Goal: Task Accomplishment & Management: Manage account settings

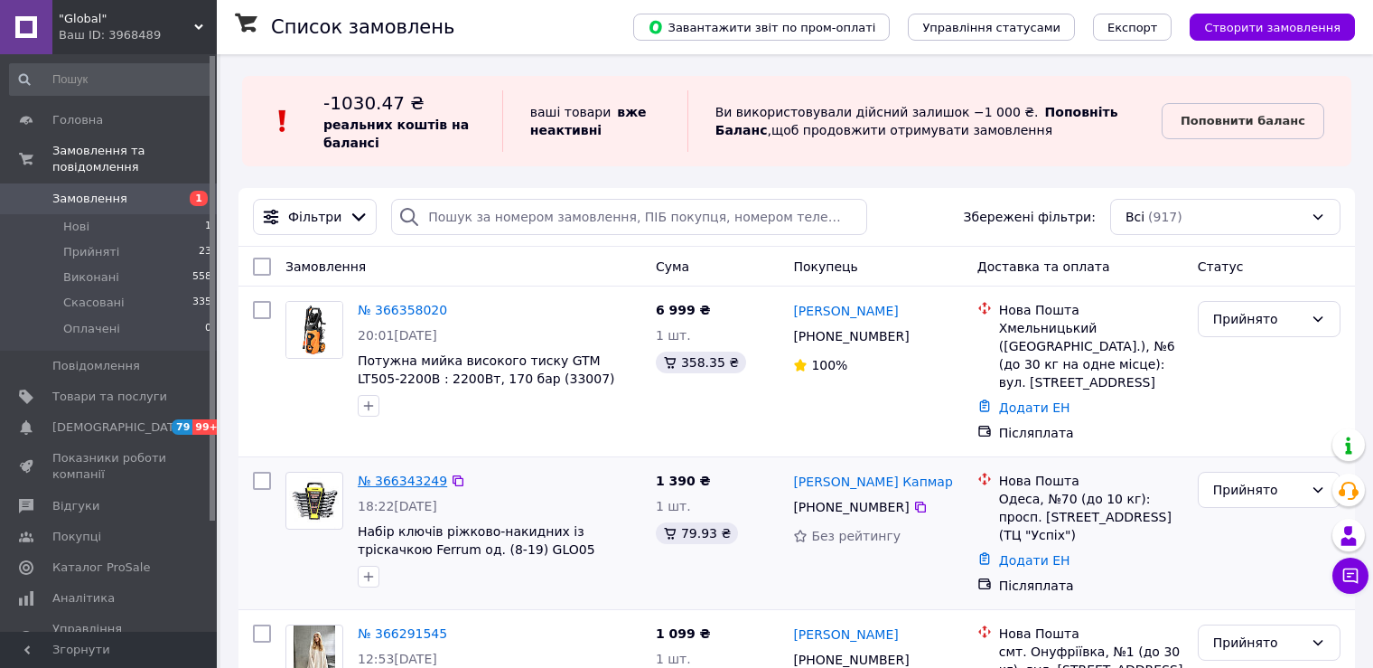
click at [388, 473] on link "№ 366343249" at bounding box center [402, 480] width 89 height 14
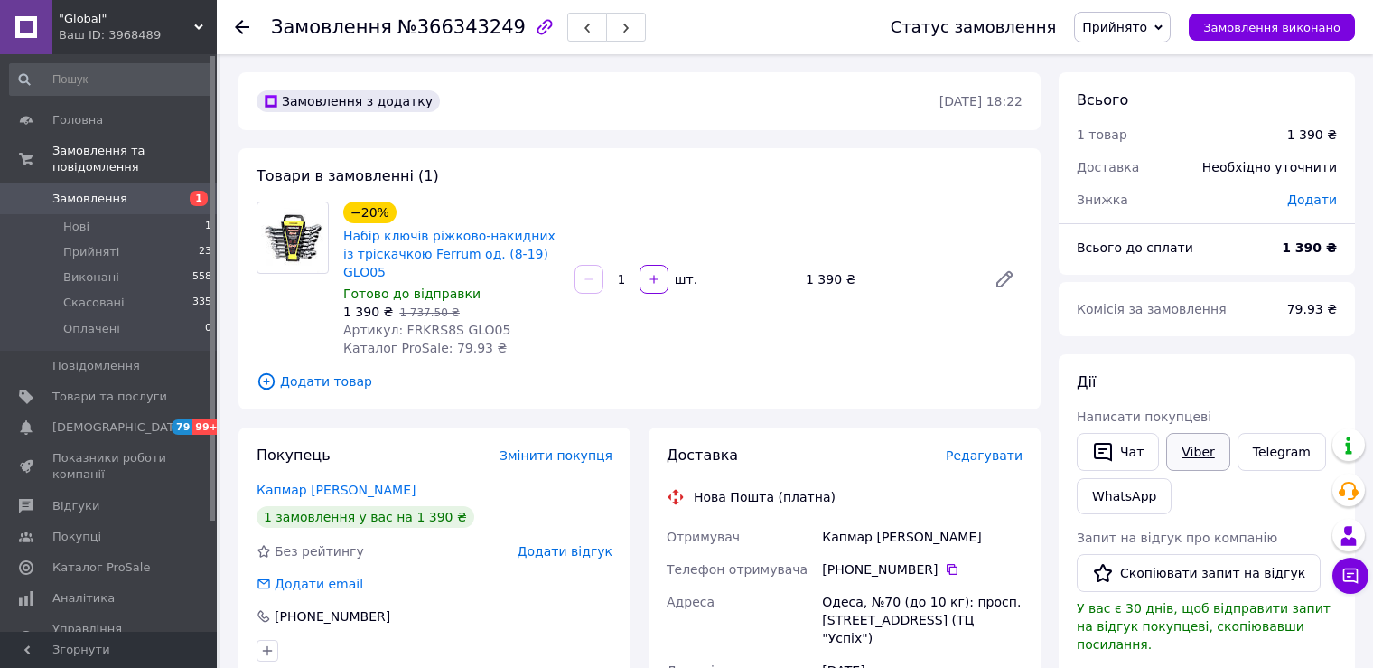
click at [1210, 450] on link "Viber" at bounding box center [1198, 452] width 63 height 38
click at [574, 607] on div "+380 96 533 16 27" at bounding box center [435, 616] width 356 height 18
drag, startPoint x: 343, startPoint y: 231, endPoint x: 472, endPoint y: 256, distance: 130.6
copy link "Набір ключів ріжково-накидних із тріскачкою Ferrum од."
click at [609, 607] on div "+380 96 533 16 27" at bounding box center [435, 616] width 356 height 18
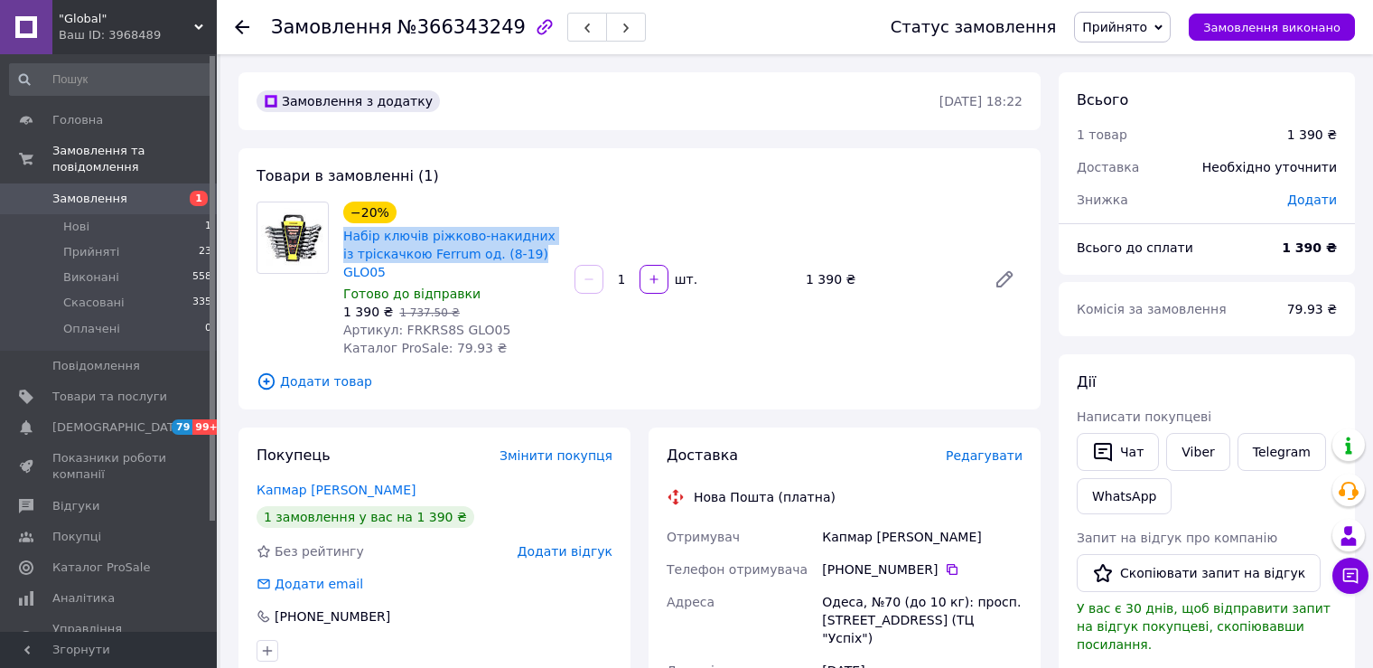
drag, startPoint x: 510, startPoint y: 257, endPoint x: 339, endPoint y: 242, distance: 171.4
copy link "Набір ключів ріжково-накидних із тріскачкою Ferrum од. (8-19)"
drag, startPoint x: 492, startPoint y: 307, endPoint x: 477, endPoint y: 309, distance: 15.5
click at [477, 321] on div "Артикул: FRKRS8S GLO05" at bounding box center [451, 330] width 217 height 18
click at [497, 321] on div "Артикул: FRKRS8S GLO05" at bounding box center [451, 330] width 217 height 18
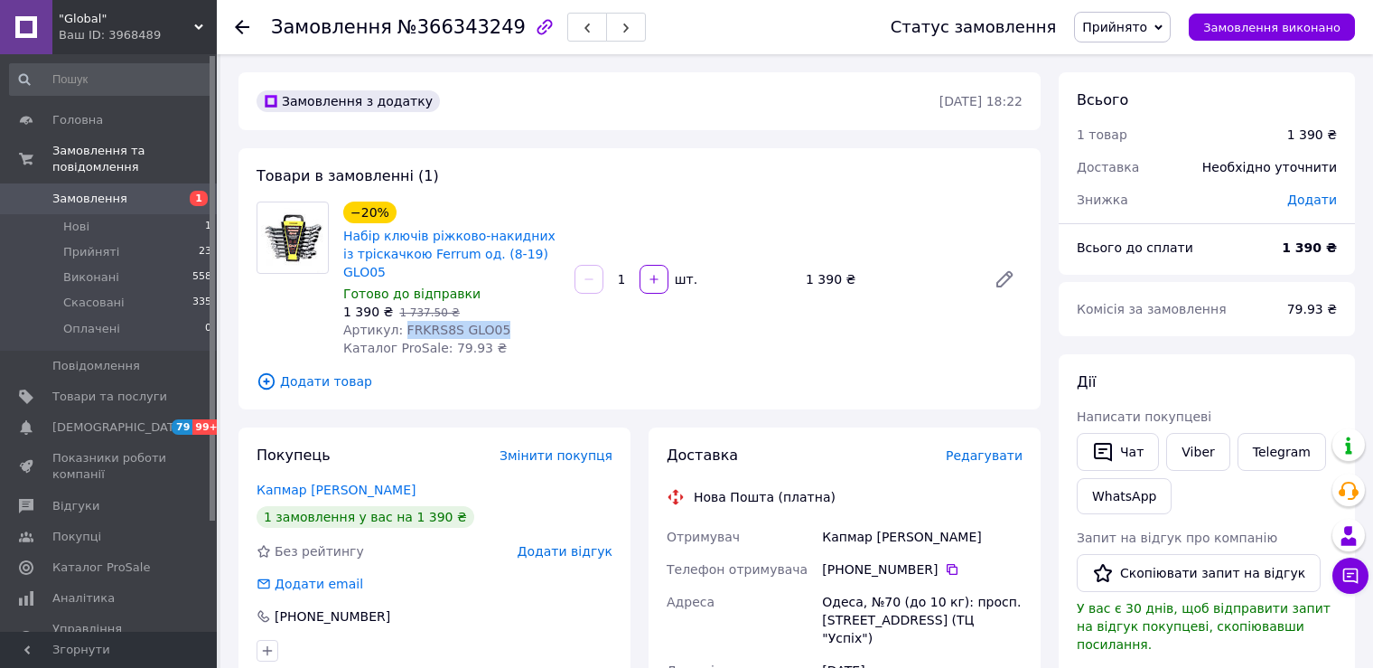
drag, startPoint x: 487, startPoint y: 310, endPoint x: 398, endPoint y: 305, distance: 89.6
click at [398, 321] on div "Артикул: FRKRS8S GLO05" at bounding box center [451, 330] width 217 height 18
copy span "FRKRS8S GLO05"
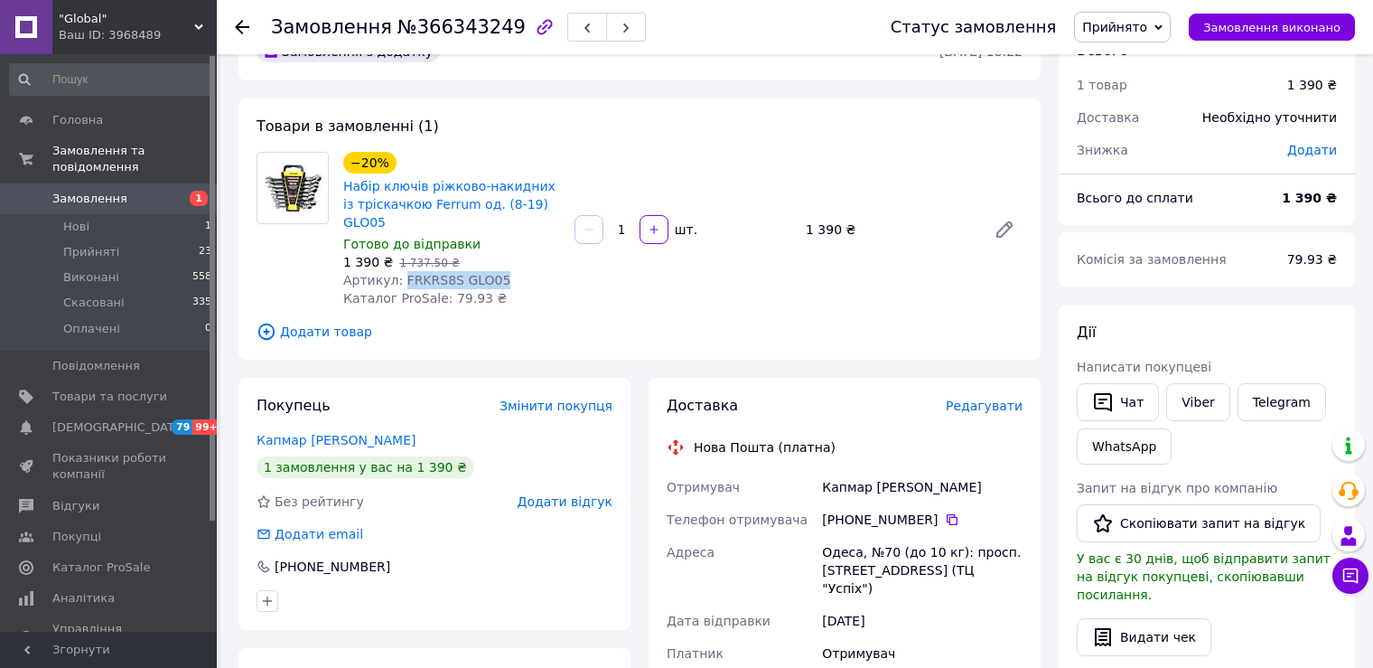
scroll to position [90, 0]
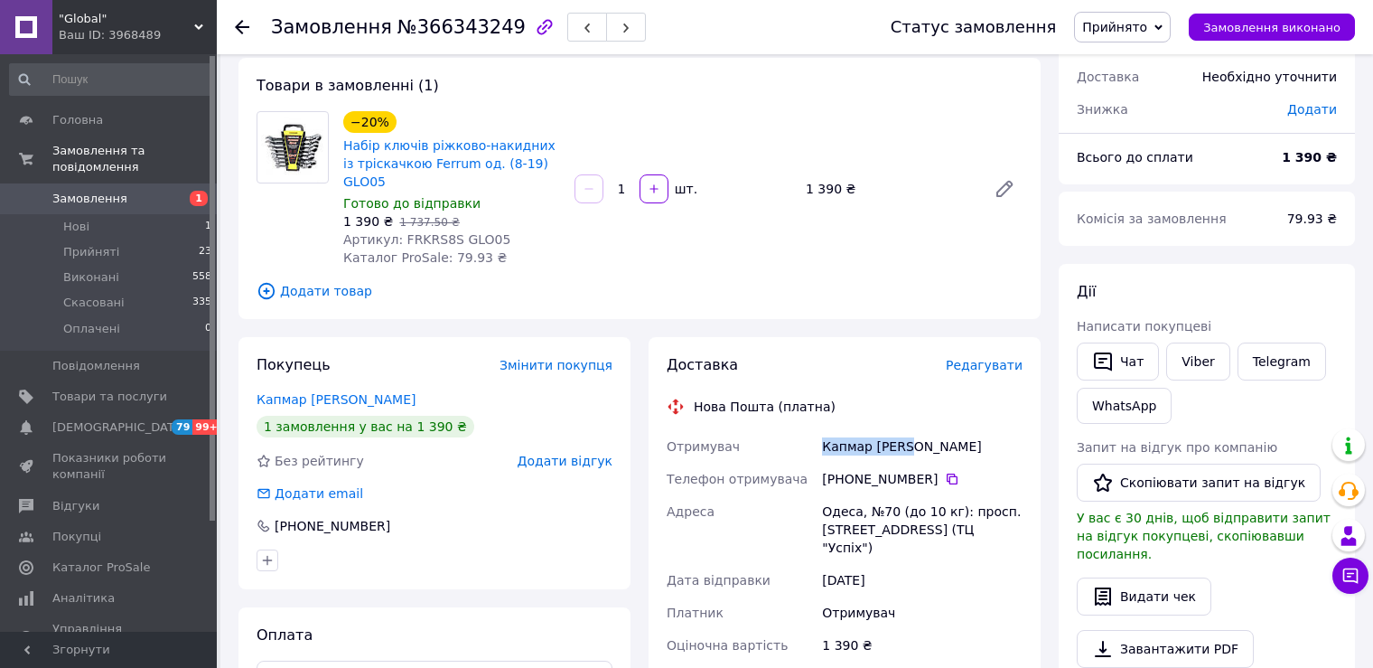
drag, startPoint x: 914, startPoint y: 424, endPoint x: 824, endPoint y: 424, distance: 90.4
click at [824, 430] on div "Капмар Олеже" at bounding box center [923, 446] width 208 height 33
copy div "Капмар Олеже"
drag, startPoint x: 934, startPoint y: 459, endPoint x: 857, endPoint y: 463, distance: 76.9
click at [857, 470] on div "+380 96 533 16 27" at bounding box center [922, 479] width 201 height 18
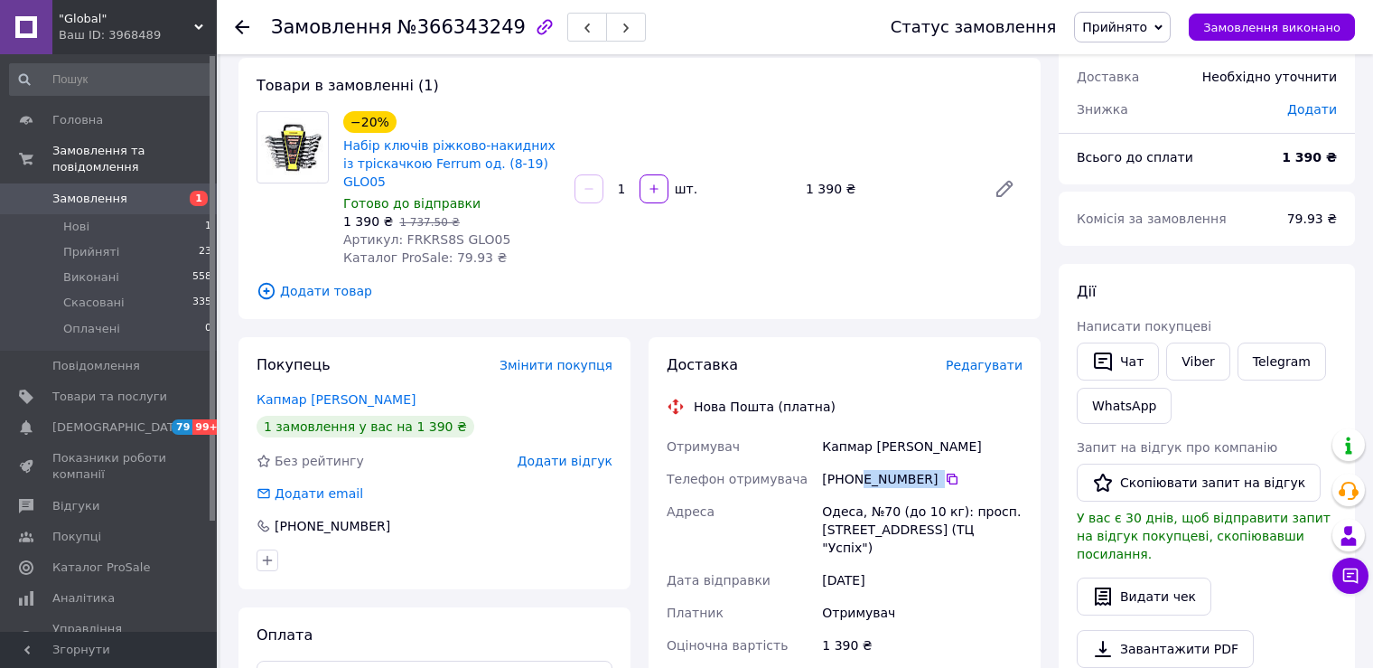
copy div "96 533 16 27"
drag, startPoint x: 795, startPoint y: 499, endPoint x: 857, endPoint y: 497, distance: 62.4
click at [857, 497] on div "Отримувач Капмар Олеже Телефон отримувача +380 96 533 16 27   Адреса Одеса, №70…" at bounding box center [844, 603] width 363 height 347
copy div "Адреса Одеса"
click at [100, 191] on span "Замовлення" at bounding box center [89, 199] width 75 height 16
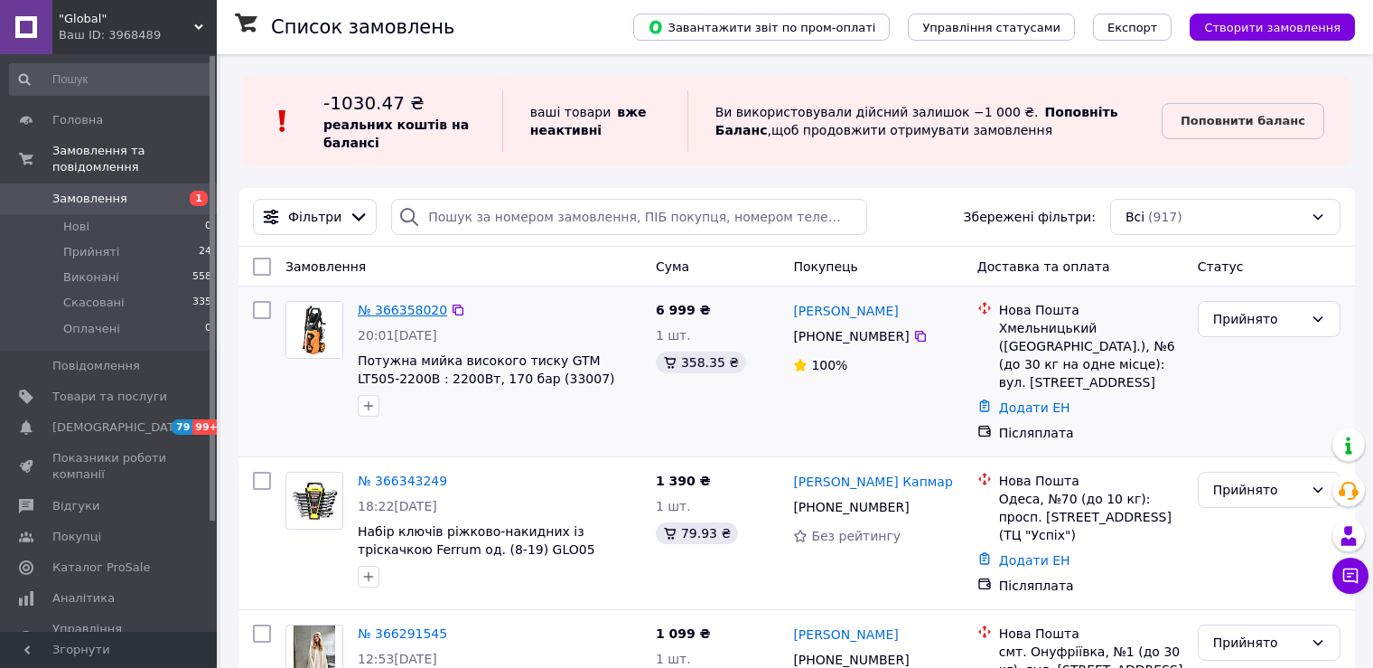
click at [398, 314] on link "№ 366358020" at bounding box center [402, 310] width 89 height 14
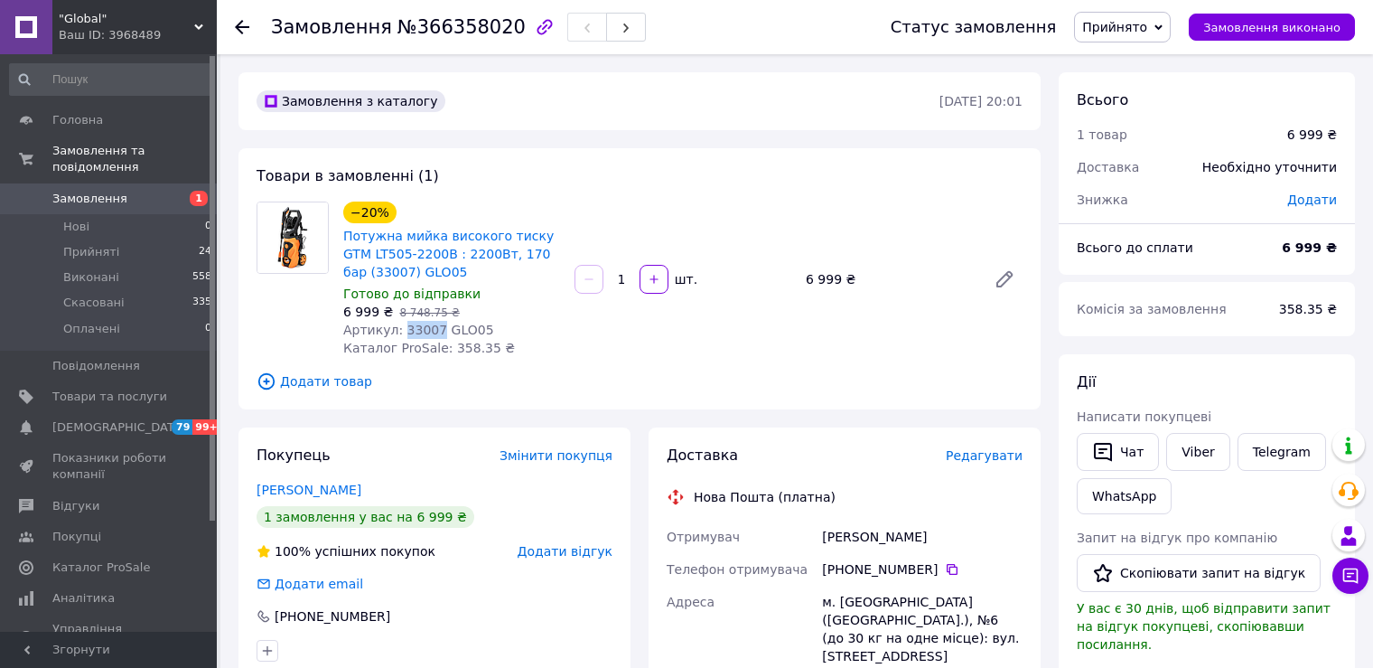
drag, startPoint x: 430, startPoint y: 329, endPoint x: 397, endPoint y: 324, distance: 33.7
click at [397, 324] on span "Артикул: 33007 GLO05" at bounding box center [418, 330] width 151 height 14
copy span "33007"
click at [1186, 452] on link "Viber" at bounding box center [1198, 452] width 63 height 38
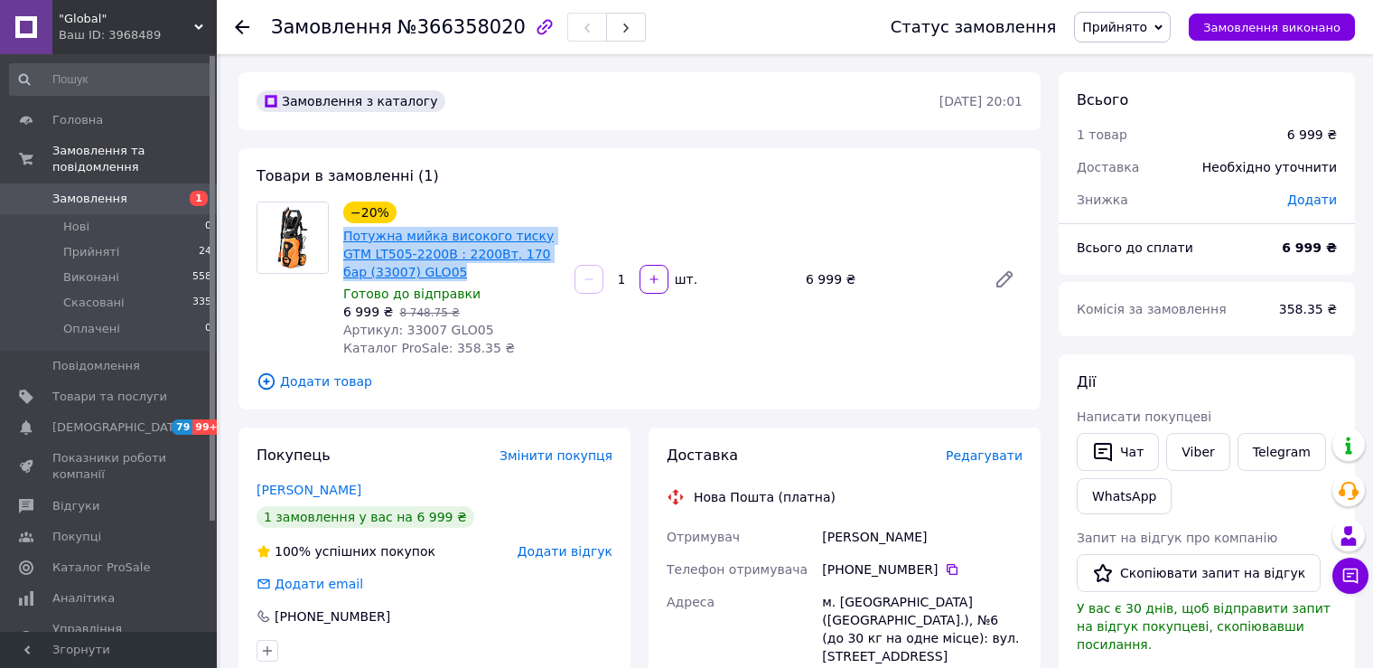
drag, startPoint x: 431, startPoint y: 275, endPoint x: 343, endPoint y: 230, distance: 98.2
click at [343, 230] on span "Потужна мийка високого тиску GTM LT505-2200B : 2200Вт, 170 бар (33007) GLO05" at bounding box center [451, 254] width 217 height 54
copy link "Потужна мийка високого тиску GTM LT505-2200B : 2200Вт, 170 бар (33007) GLO05"
click at [585, 631] on div "Покупець Змінити покупця Думітращук Вікторія 1 замовлення у вас на 6 999 ₴ 100%…" at bounding box center [435, 553] width 392 height 252
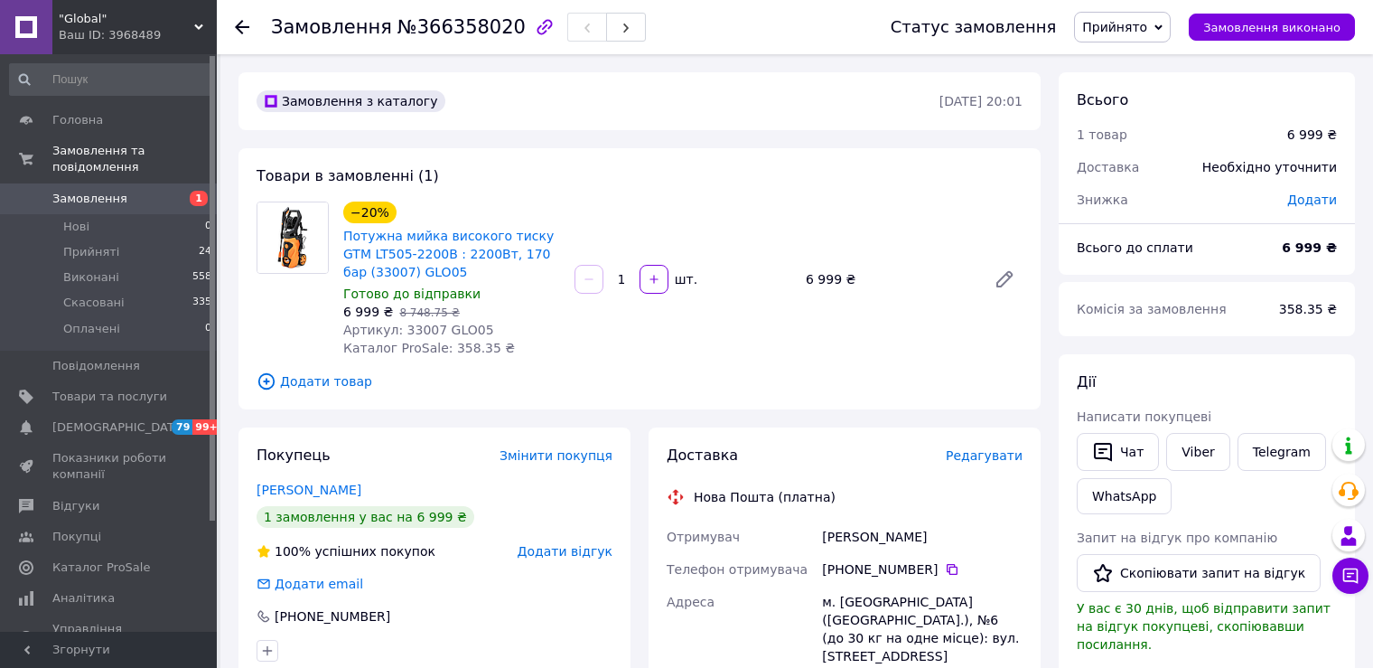
drag, startPoint x: 964, startPoint y: 532, endPoint x: 815, endPoint y: 535, distance: 149.1
copy div "Отримувач Думітращук Вікторія"
drag, startPoint x: 928, startPoint y: 564, endPoint x: 857, endPoint y: 560, distance: 70.6
click at [857, 560] on div "+380 67 934 48 48" at bounding box center [922, 569] width 201 height 18
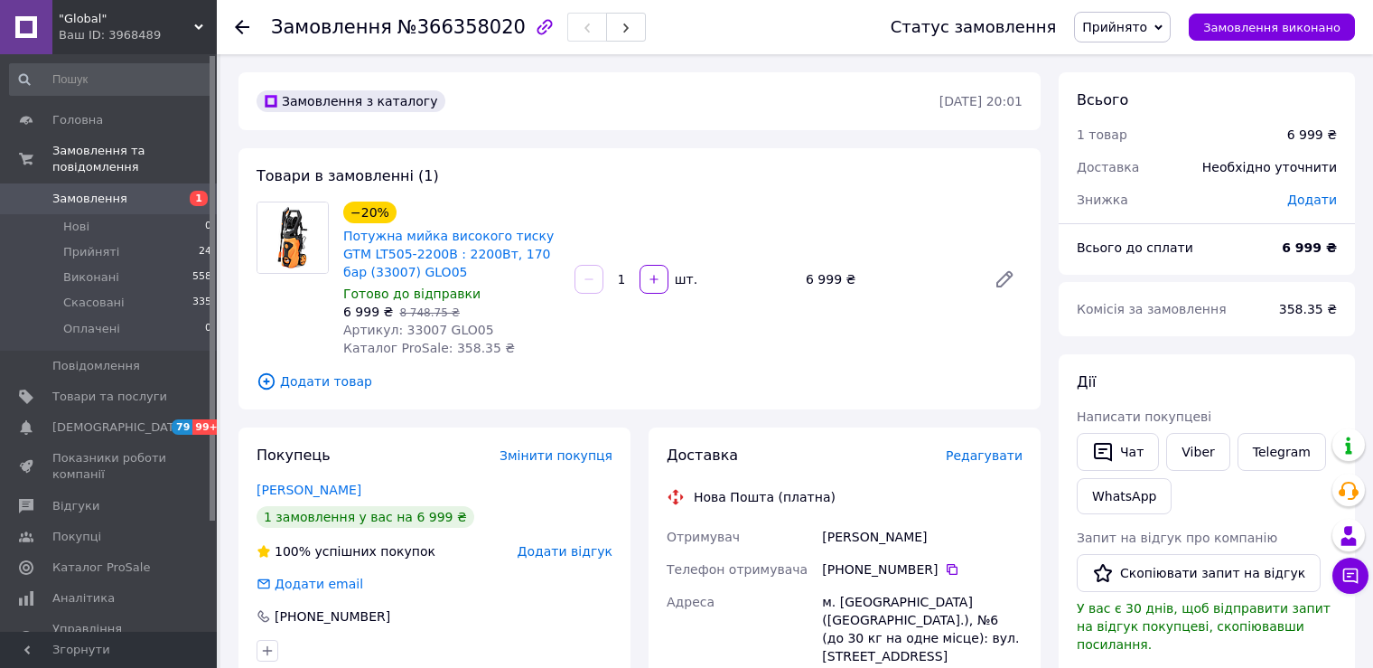
copy div "67 934 48 48"
drag, startPoint x: 838, startPoint y: 597, endPoint x: 923, endPoint y: 598, distance: 84.9
click at [923, 598] on div "м. Хмельницький (Хмельницька обл.), №6 (до 30 кг на одне місце): вул. Подільськ…" at bounding box center [923, 629] width 208 height 87
click at [105, 191] on span "Замовлення" at bounding box center [89, 199] width 75 height 16
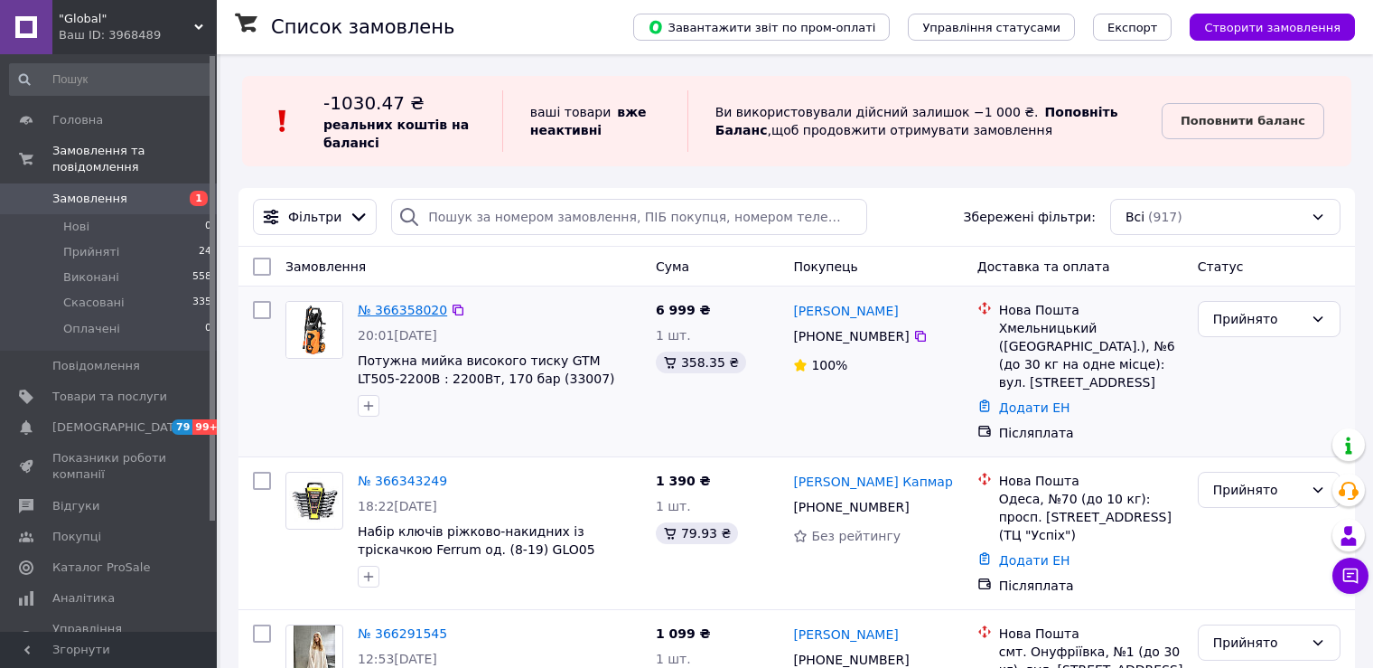
click at [371, 311] on link "№ 366358020" at bounding box center [402, 310] width 89 height 14
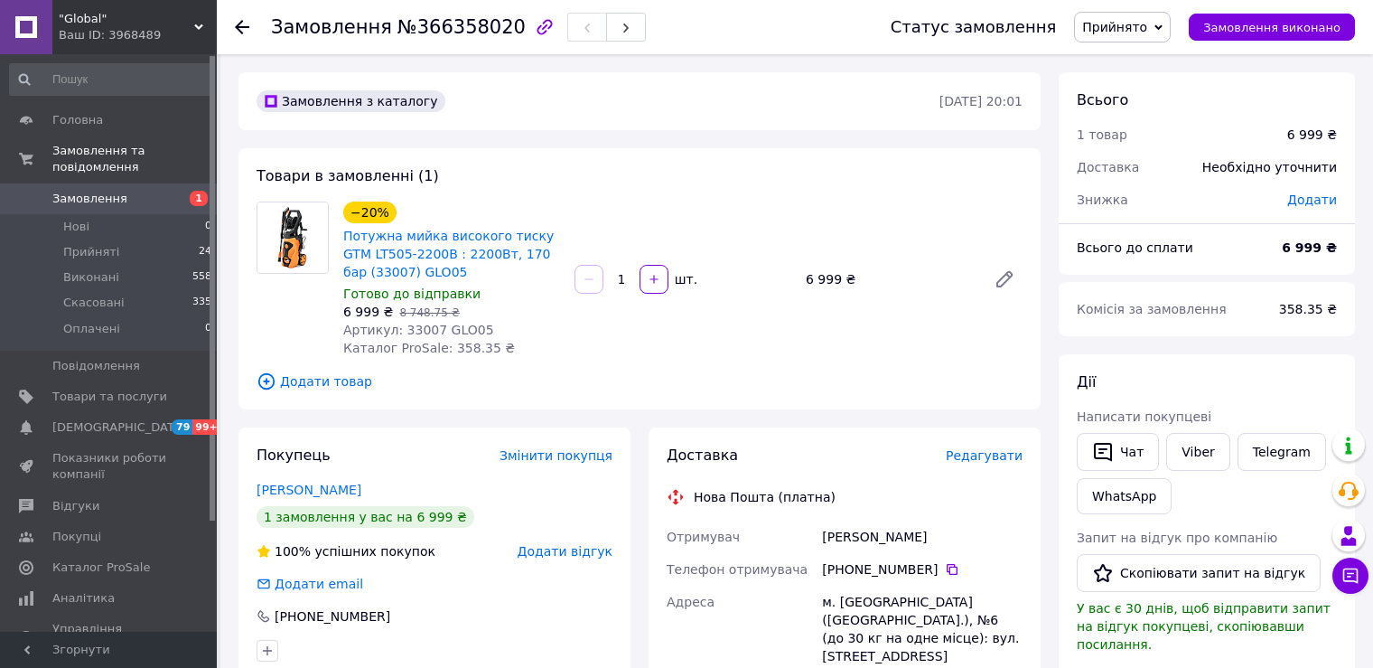
click at [112, 191] on span "Замовлення" at bounding box center [89, 199] width 75 height 16
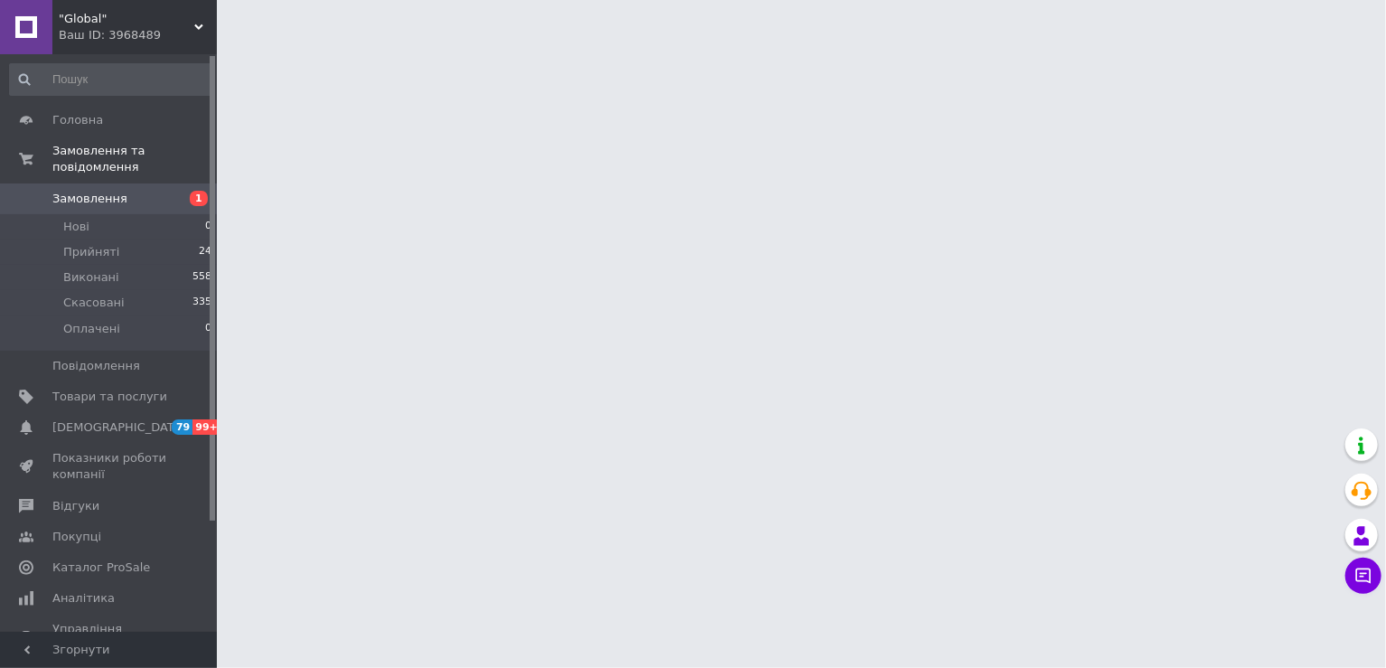
click at [136, 40] on div "Ваш ID: 3968489" at bounding box center [138, 35] width 158 height 16
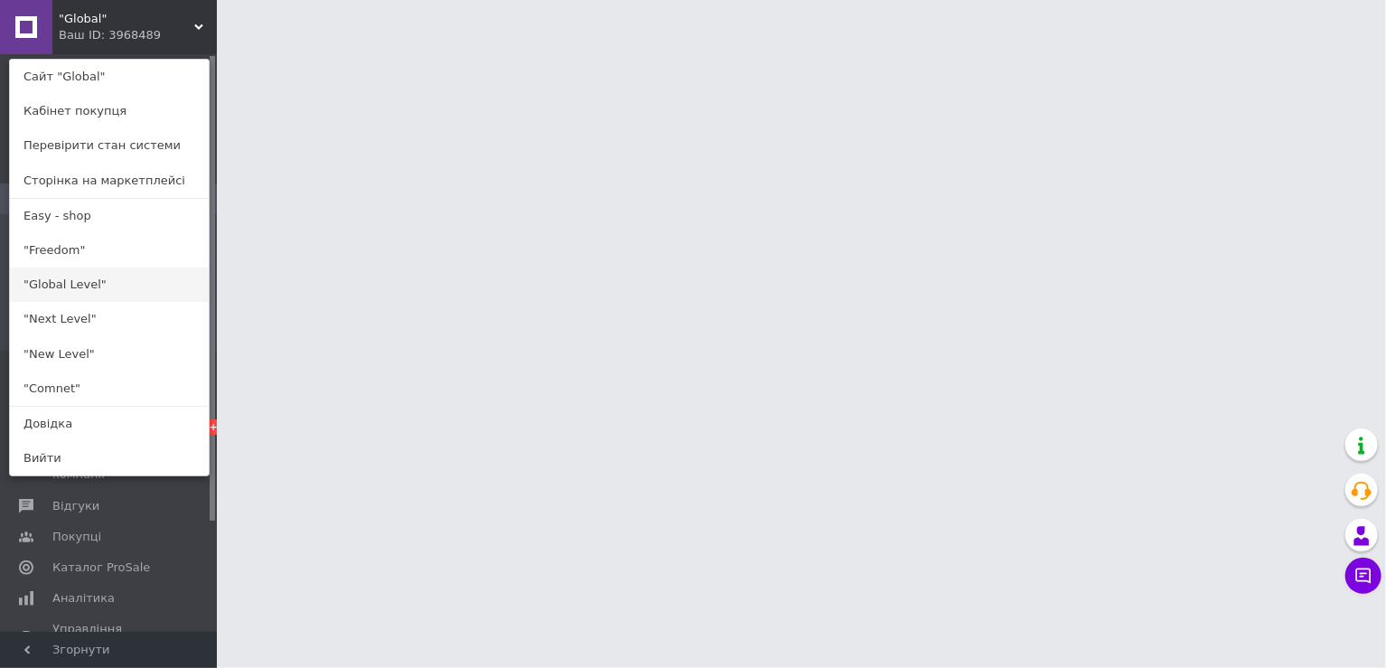
click at [75, 280] on link ""Global Level"" at bounding box center [109, 284] width 199 height 34
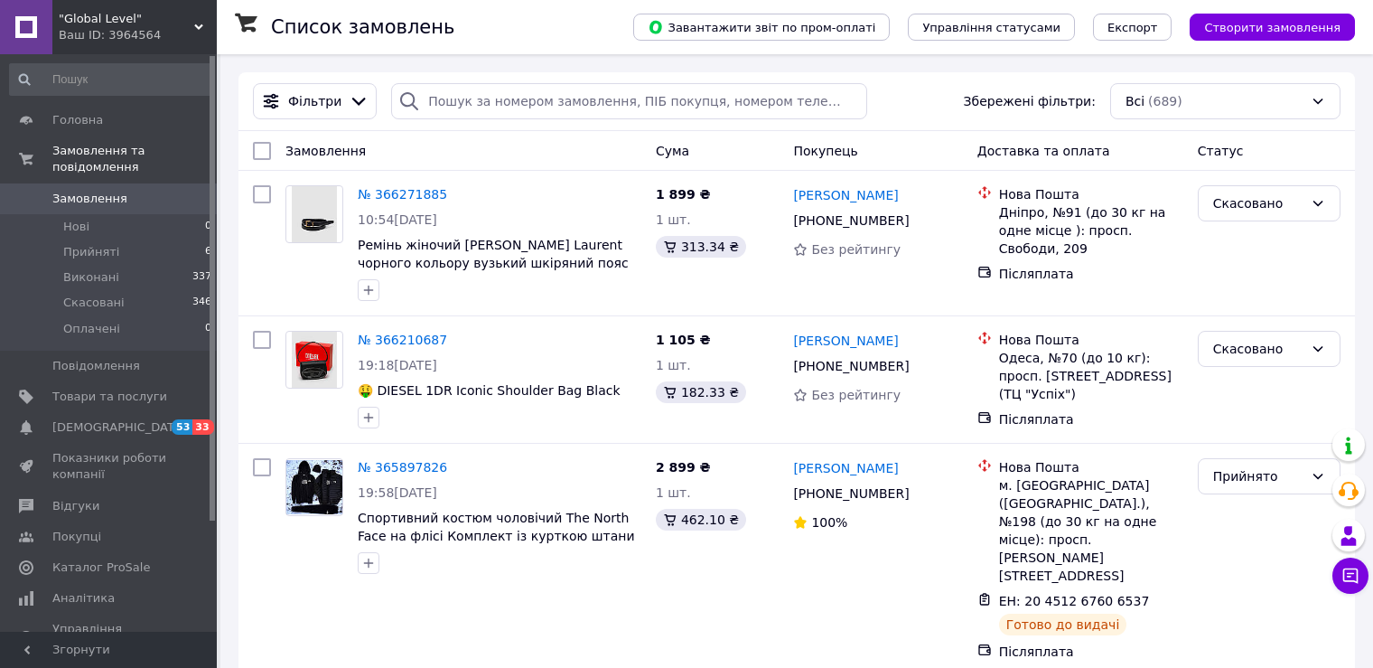
click at [133, 16] on span ""Global Level"" at bounding box center [127, 19] width 136 height 16
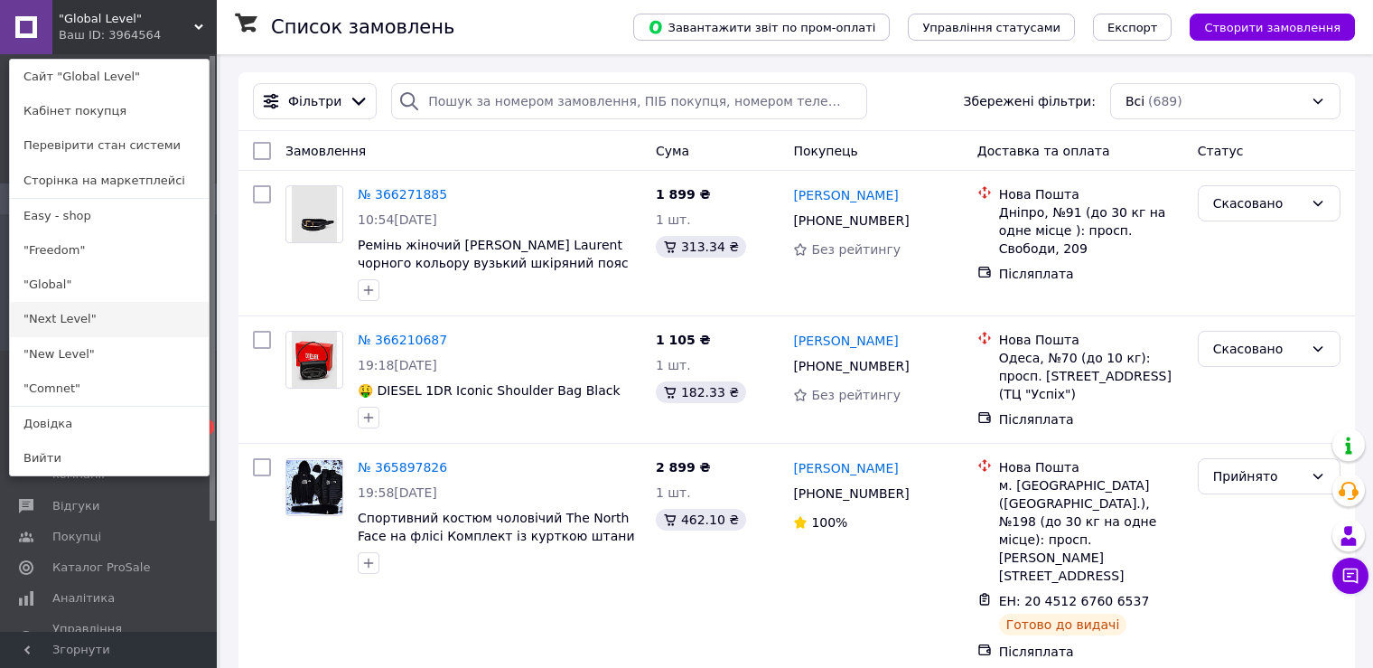
click at [50, 329] on link ""Next Level"" at bounding box center [109, 319] width 199 height 34
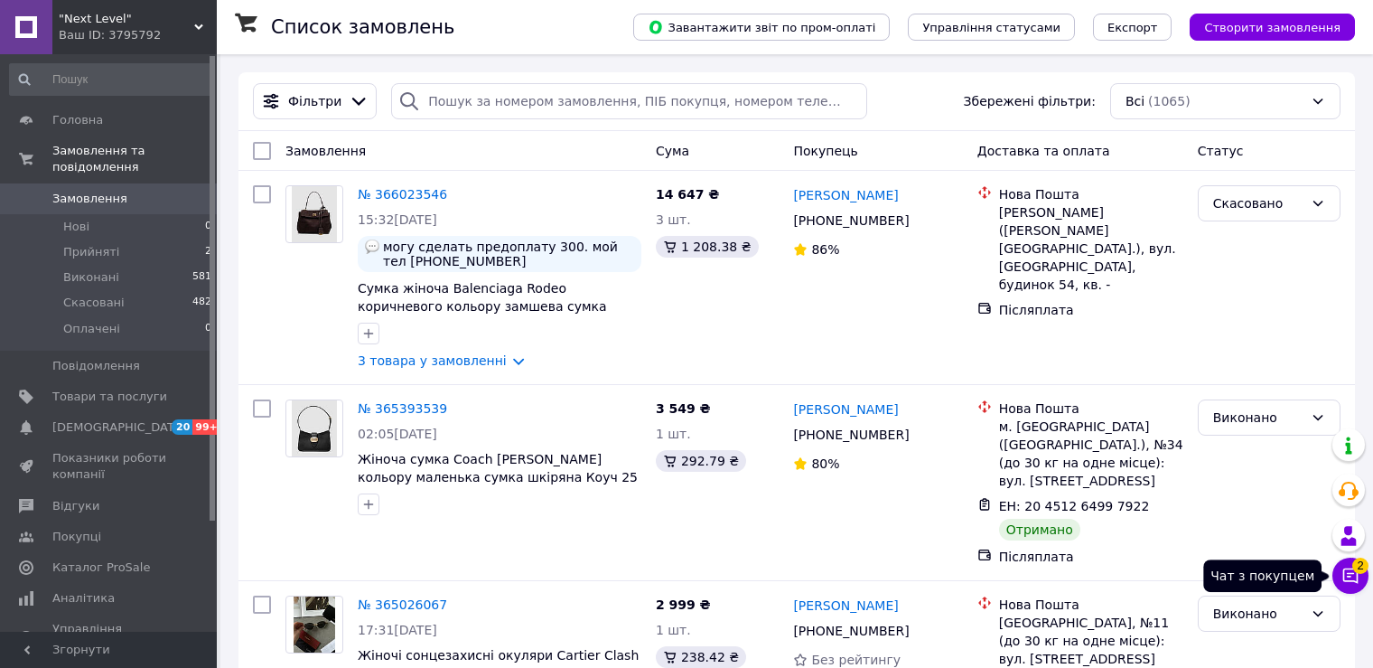
click at [1354, 569] on span "2" at bounding box center [1361, 566] width 16 height 16
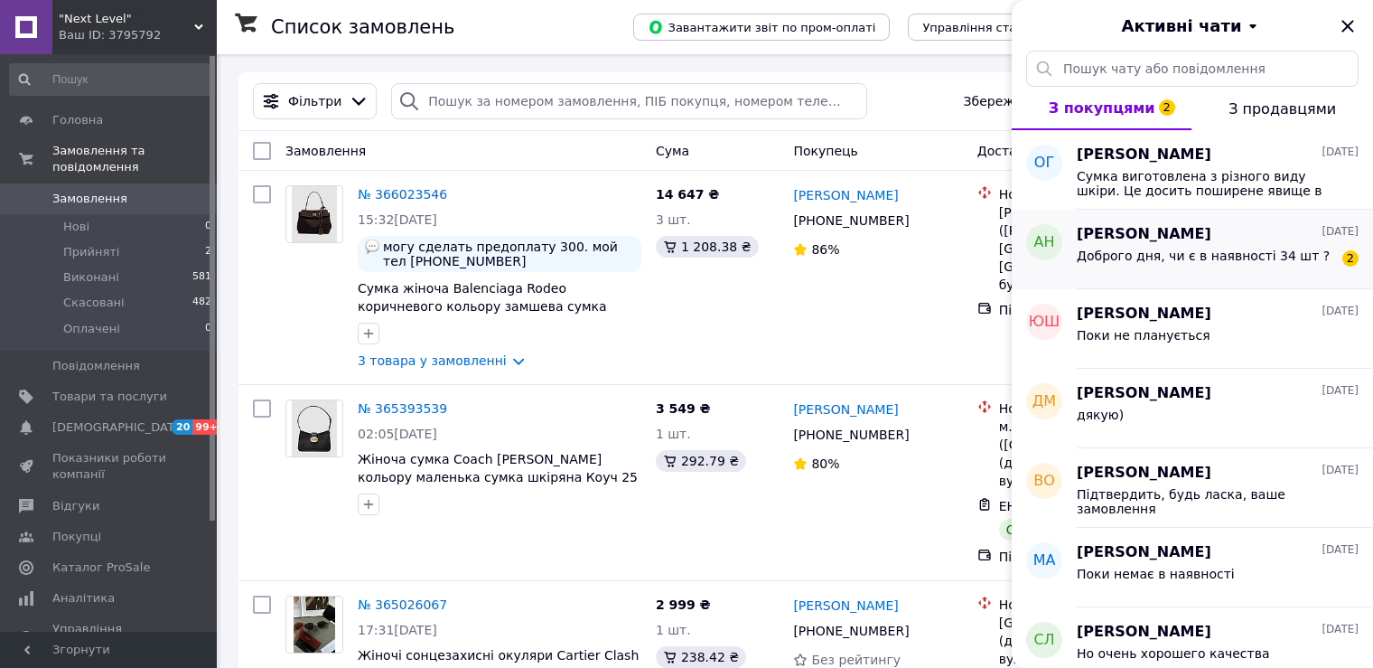
click at [1139, 224] on span "Александр Нерознак" at bounding box center [1144, 234] width 135 height 21
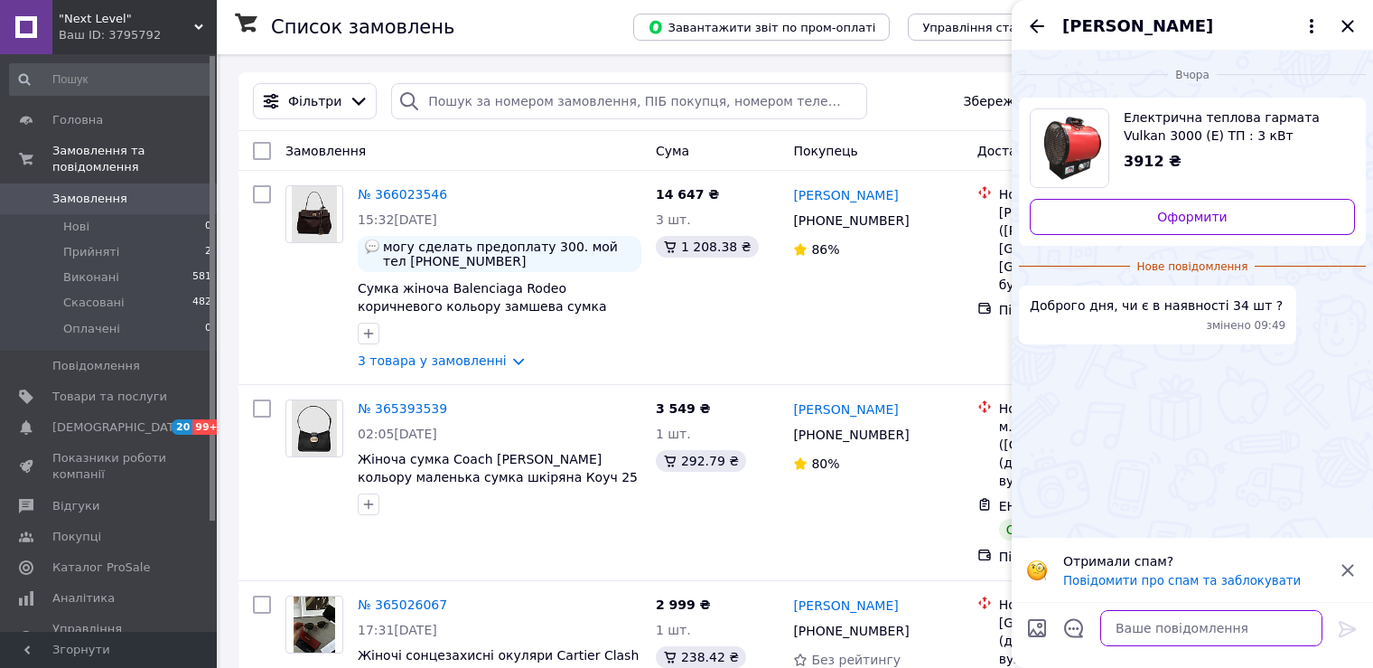
click at [1155, 616] on textarea at bounding box center [1212, 628] width 222 height 36
type textarea "Доброго дня"
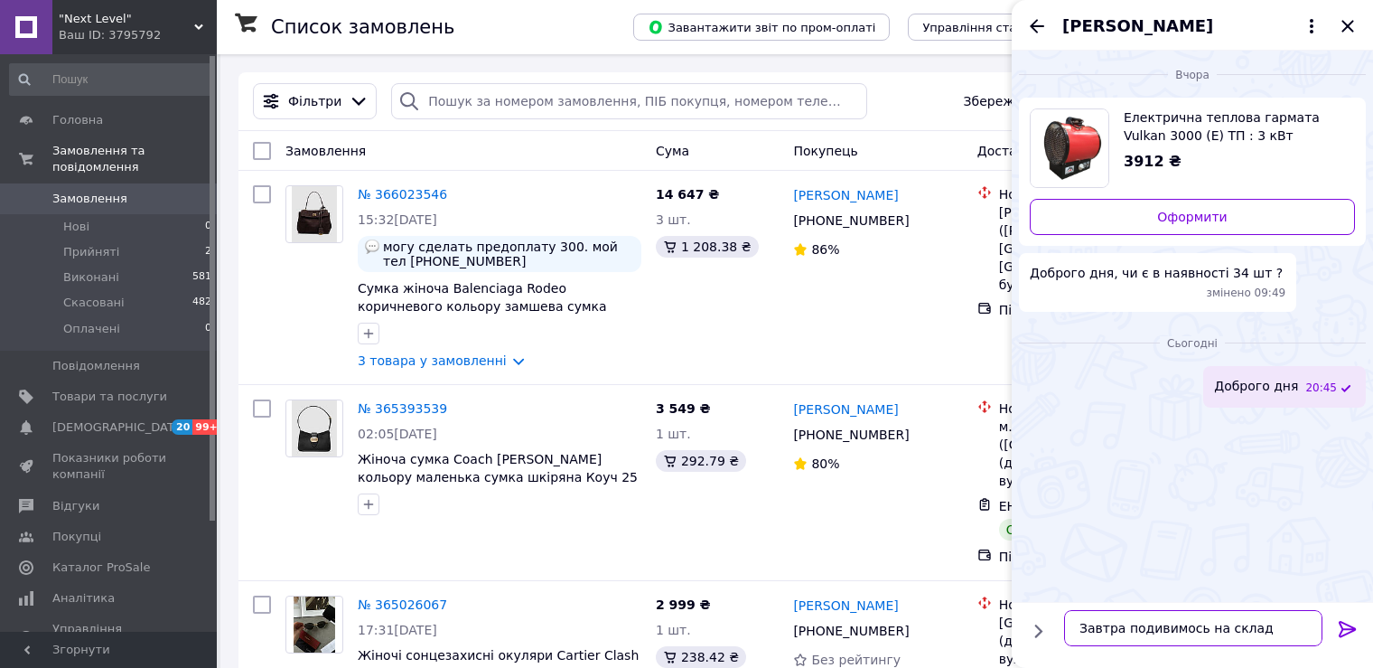
type textarea "Завтра подивимось на складі"
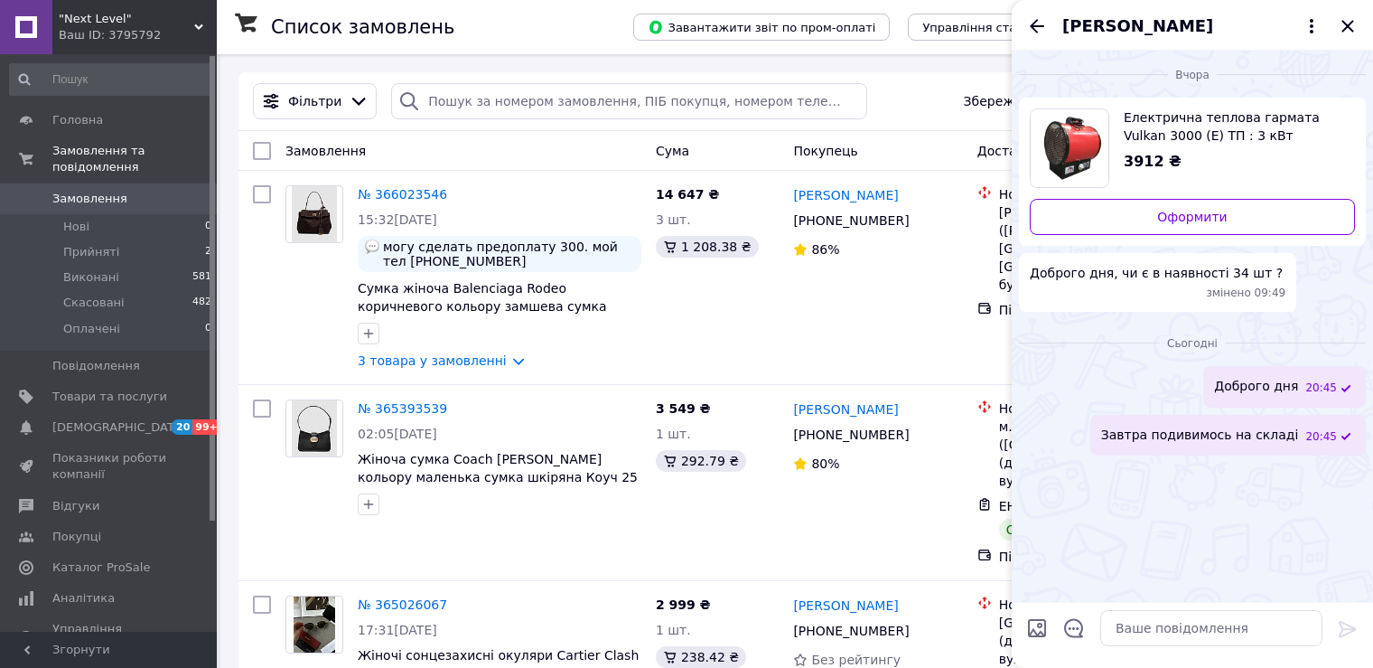
click at [159, 25] on span ""Next Level"" at bounding box center [127, 19] width 136 height 16
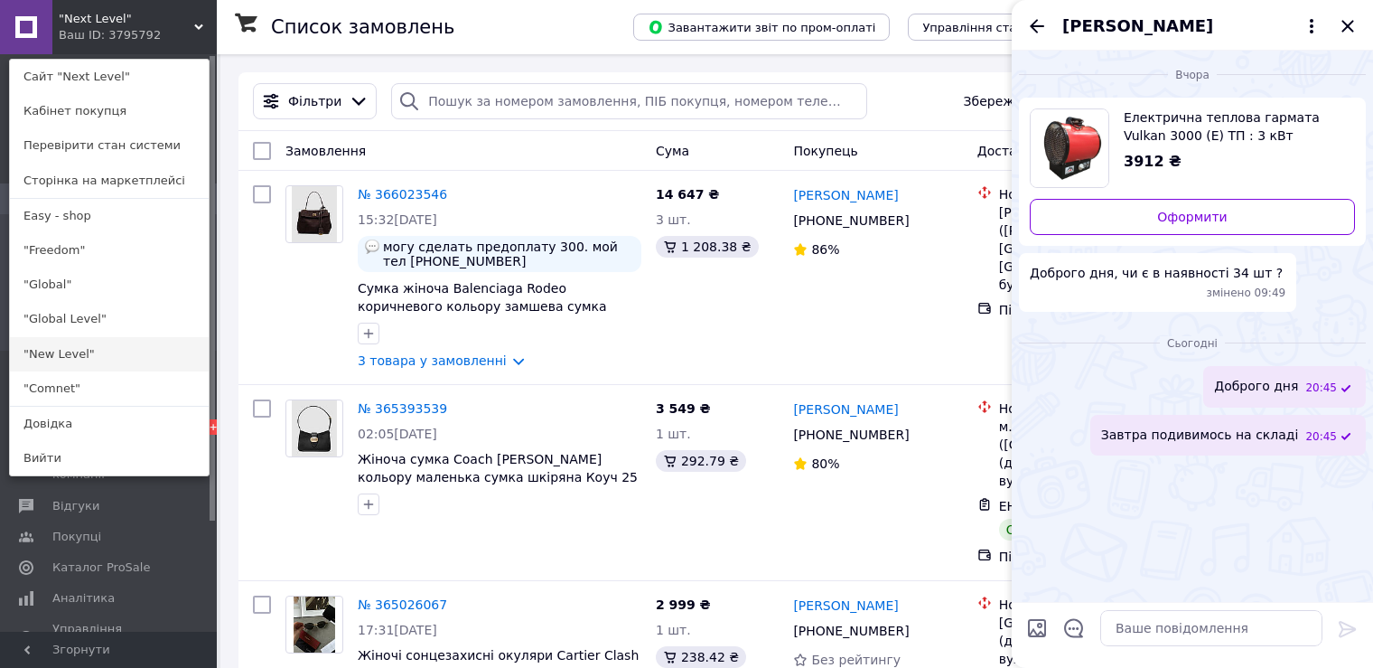
click at [84, 351] on link ""New Level"" at bounding box center [109, 354] width 199 height 34
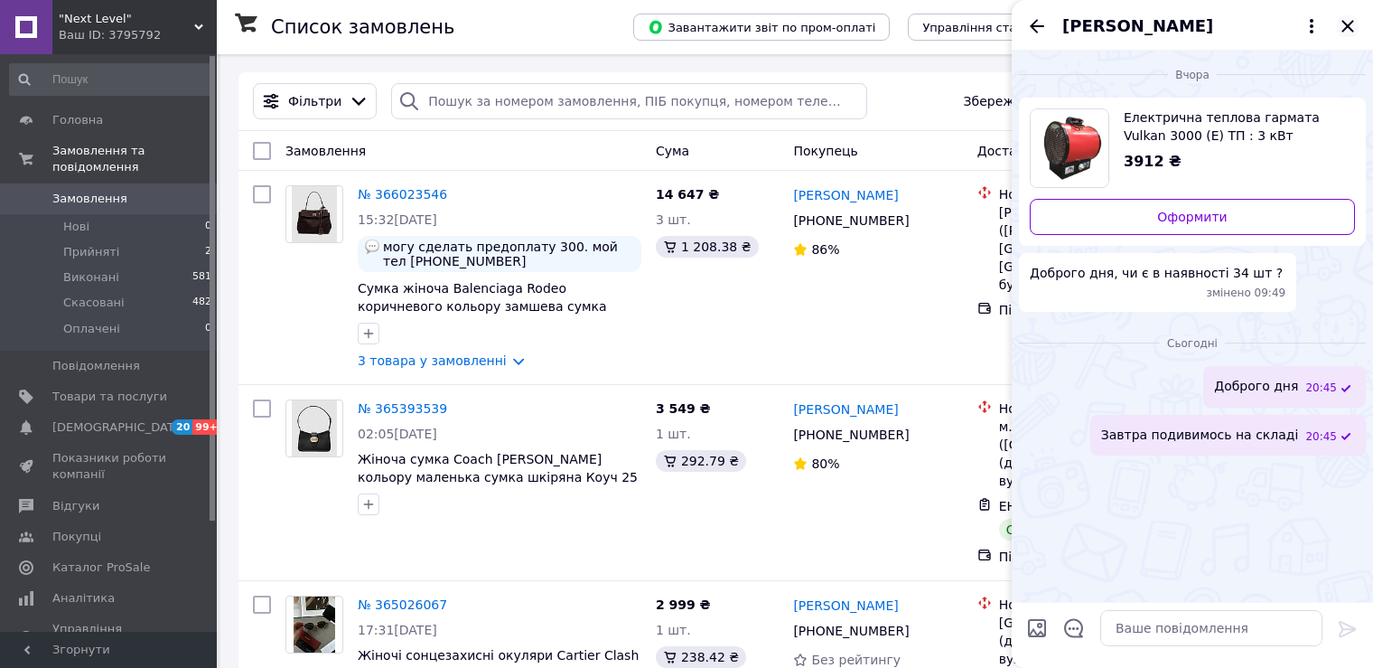
click at [1347, 22] on icon "Закрити" at bounding box center [1348, 26] width 22 height 22
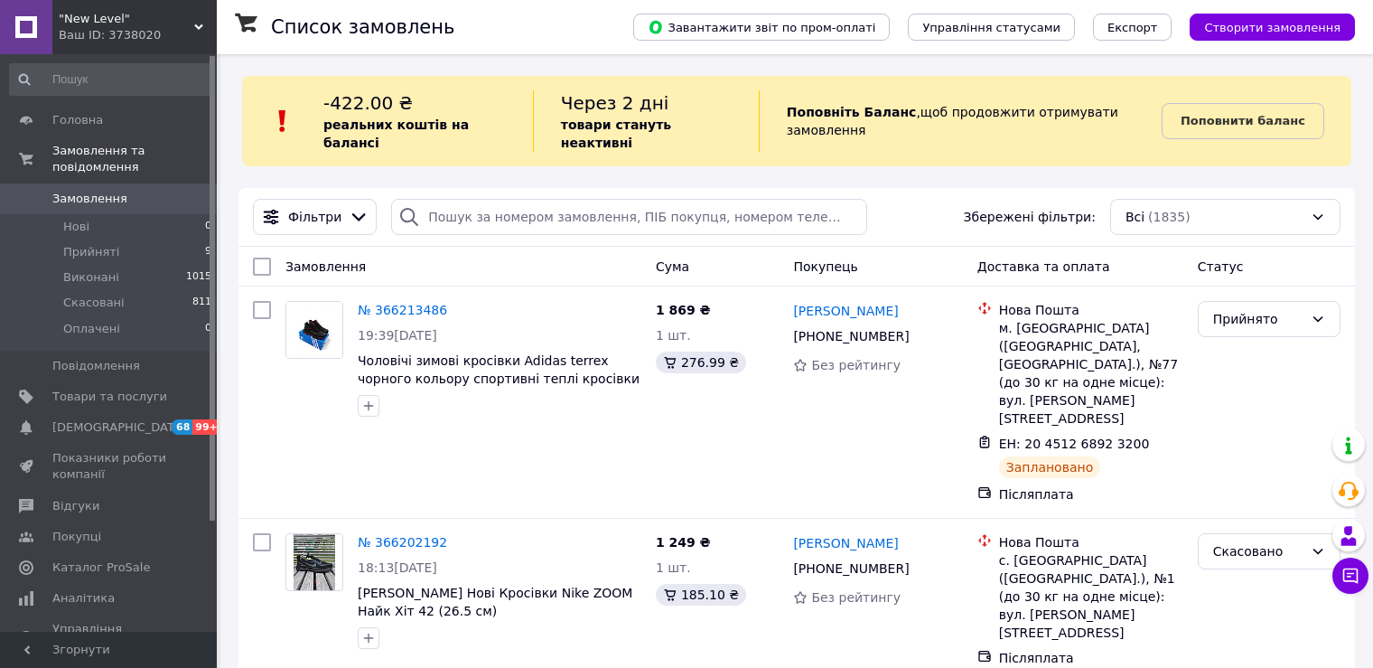
click at [191, 12] on span ""New Level"" at bounding box center [127, 19] width 136 height 16
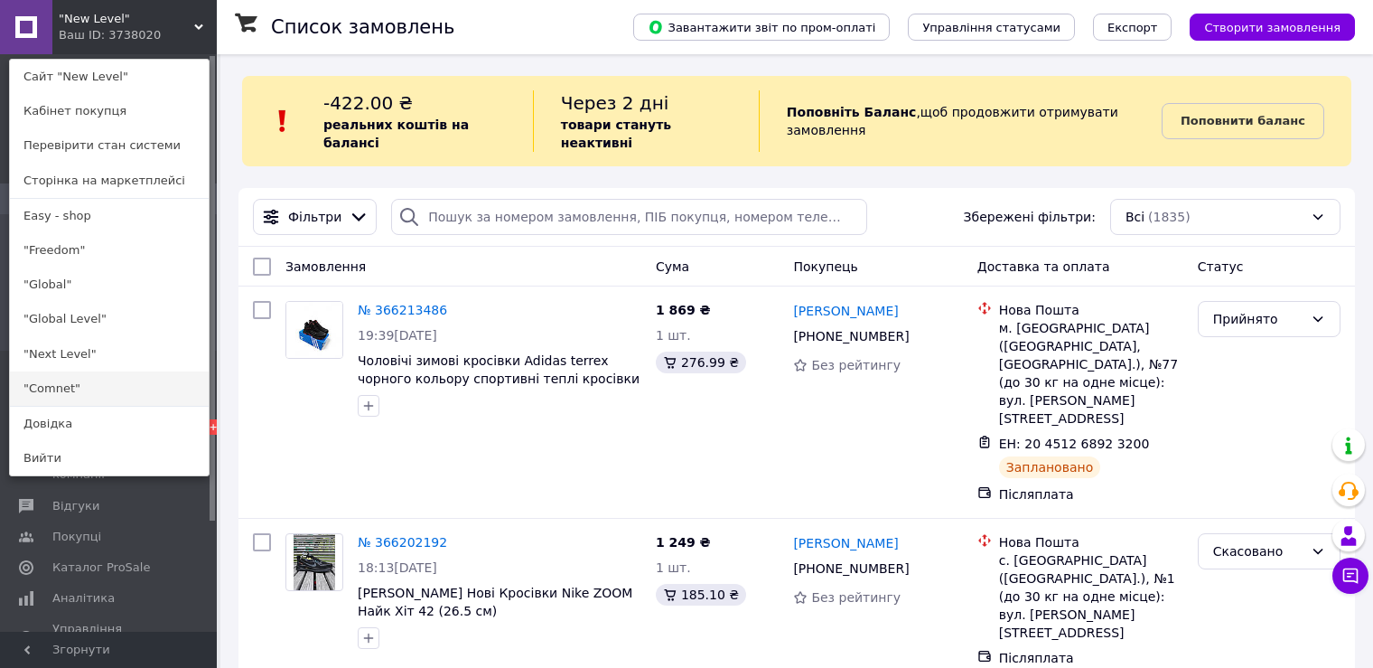
click at [50, 378] on link ""Comnet"" at bounding box center [109, 388] width 199 height 34
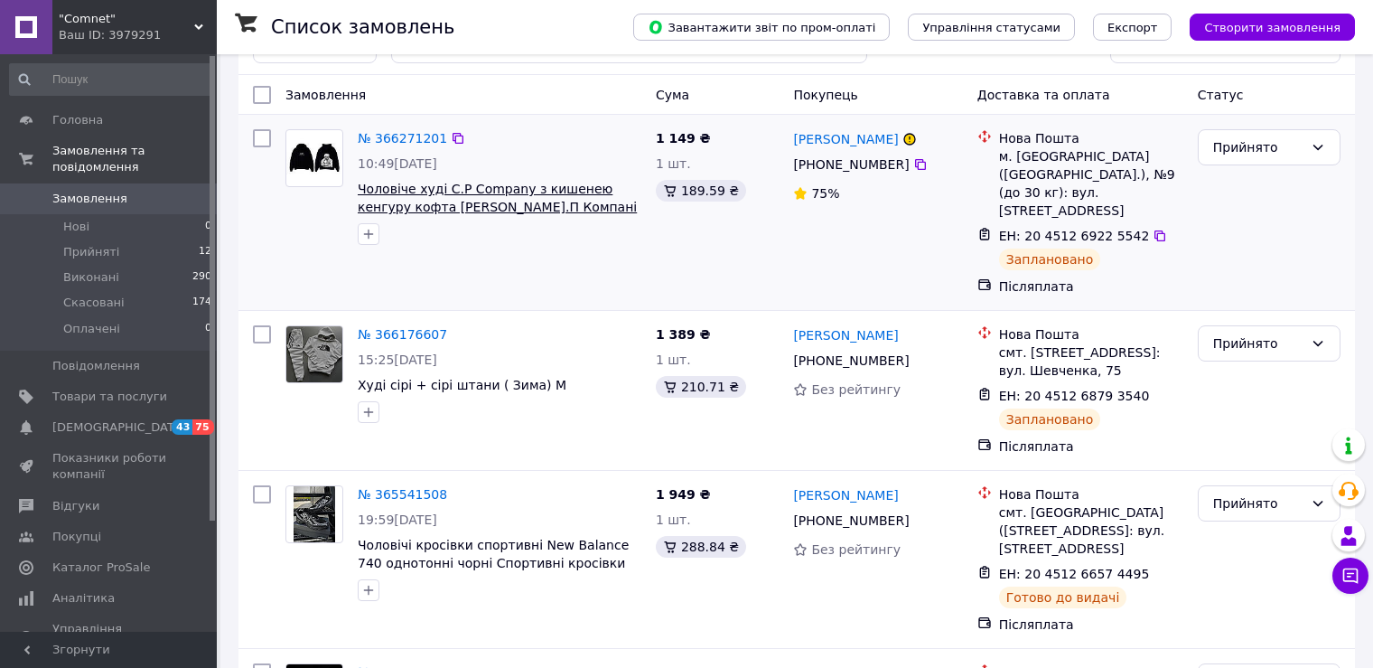
scroll to position [181, 0]
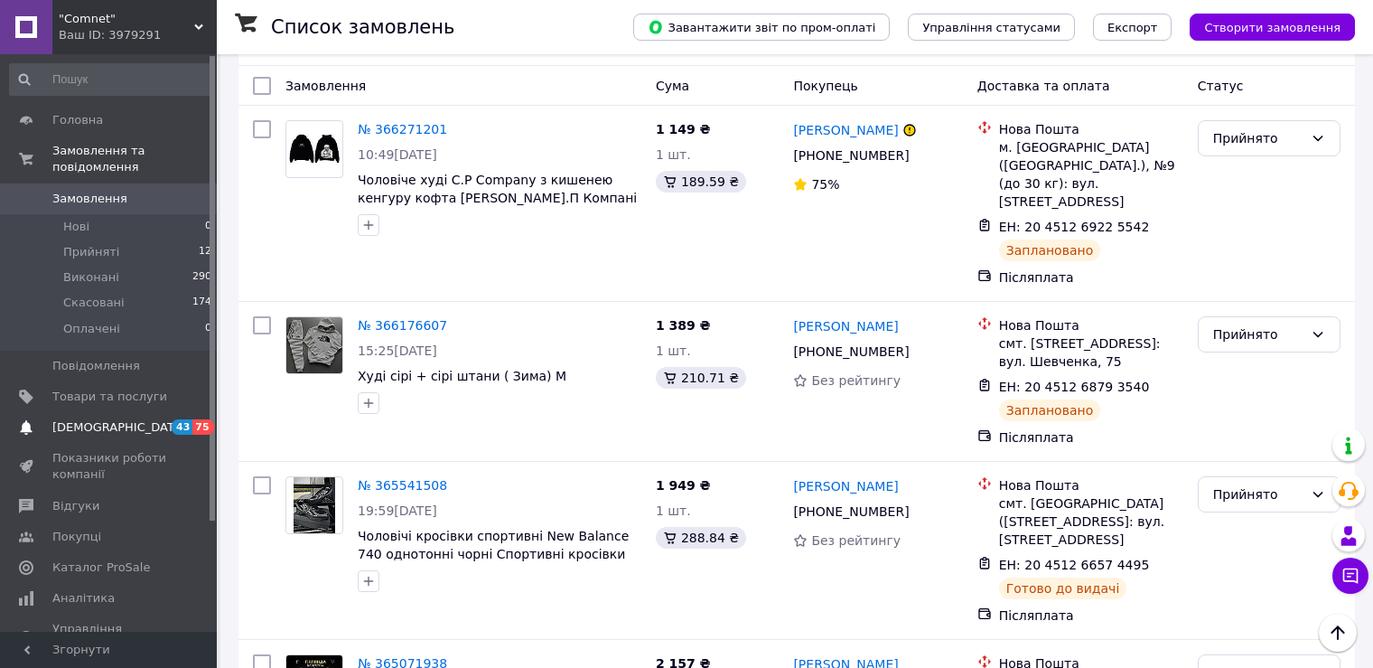
click at [92, 412] on link "[DEMOGRAPHIC_DATA] 43 75" at bounding box center [111, 427] width 222 height 31
